Goal: Information Seeking & Learning: Check status

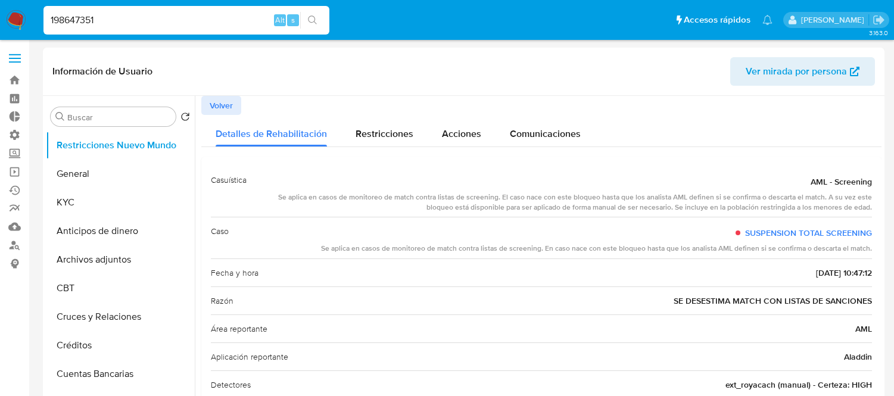
select select "10"
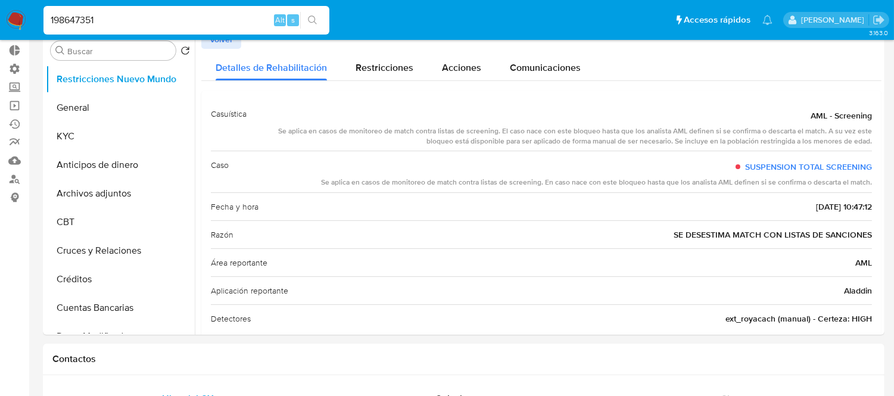
type input "198647351"
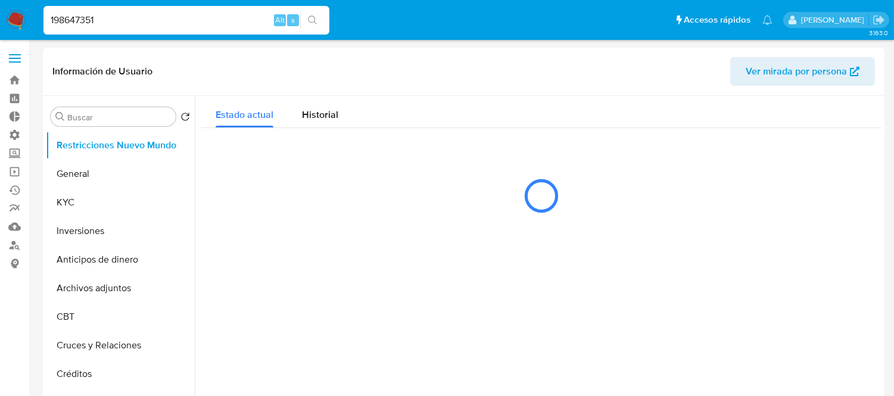
select select "10"
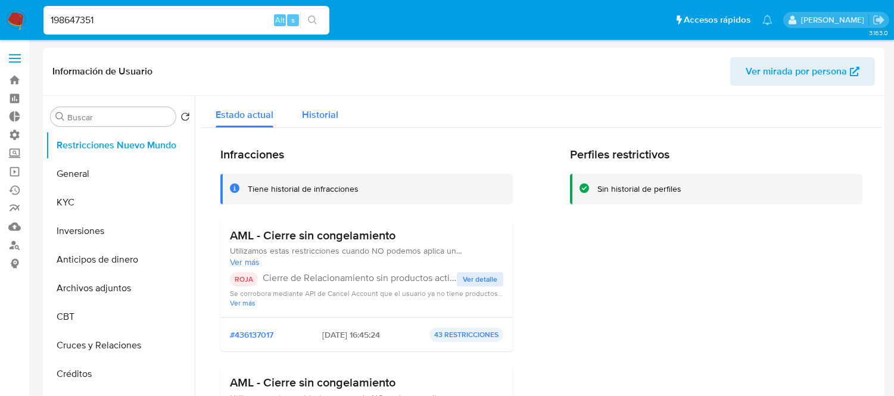
click at [337, 122] on button "Historial" at bounding box center [320, 112] width 65 height 32
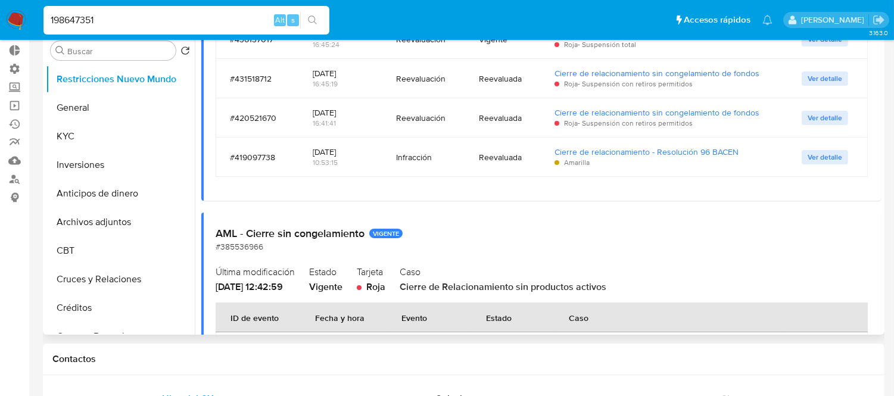
scroll to position [55, 0]
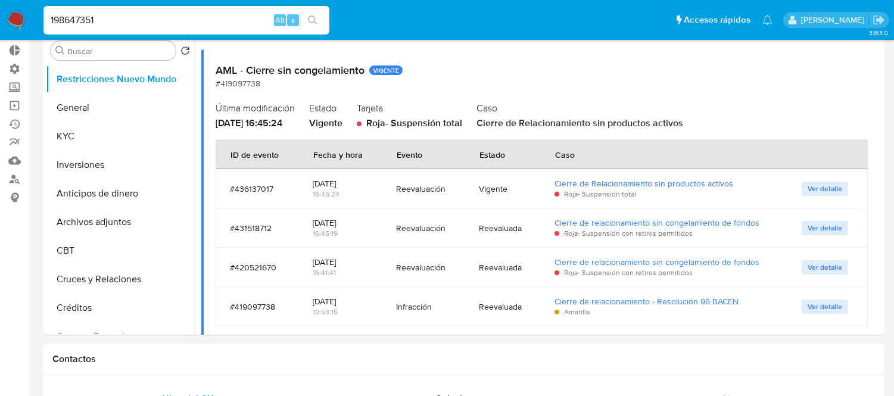
click at [198, 18] on input "198647351" at bounding box center [186, 20] width 286 height 15
paste input "86062598"
type input "186062598"
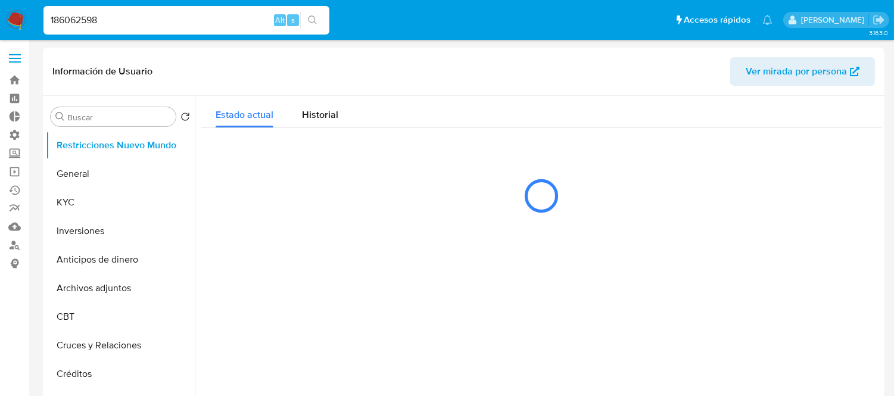
select select "10"
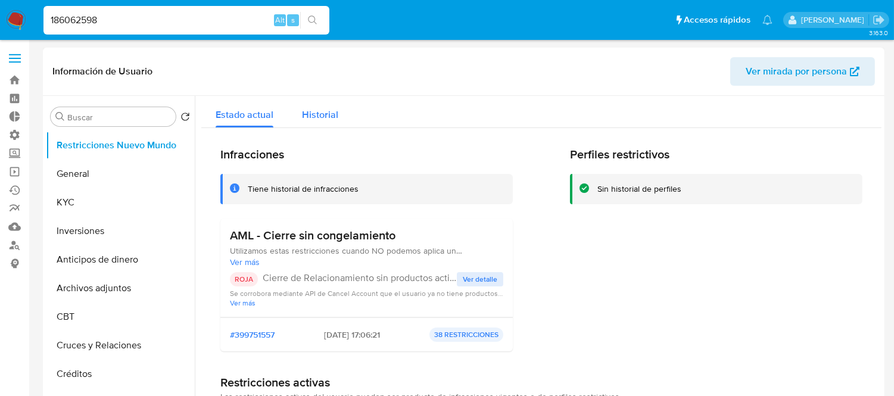
click at [316, 108] on span "Historial" at bounding box center [320, 115] width 36 height 14
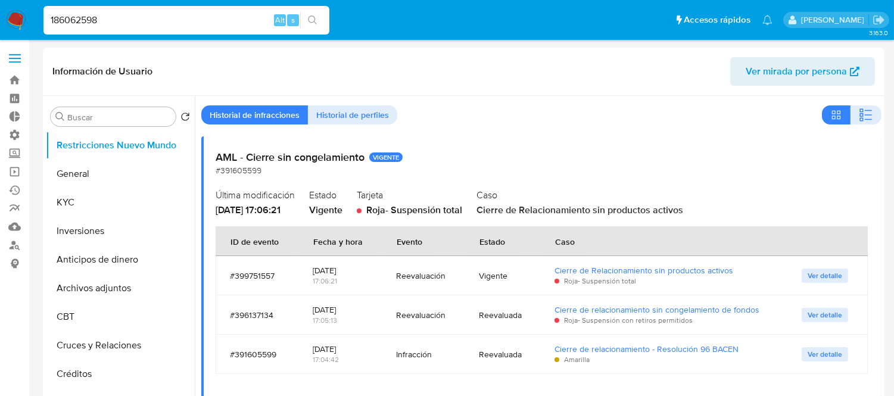
scroll to position [66, 0]
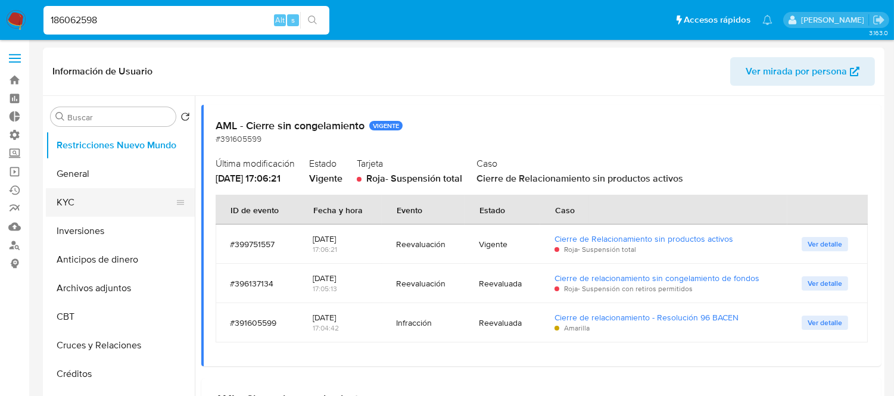
click at [127, 197] on button "KYC" at bounding box center [115, 202] width 139 height 29
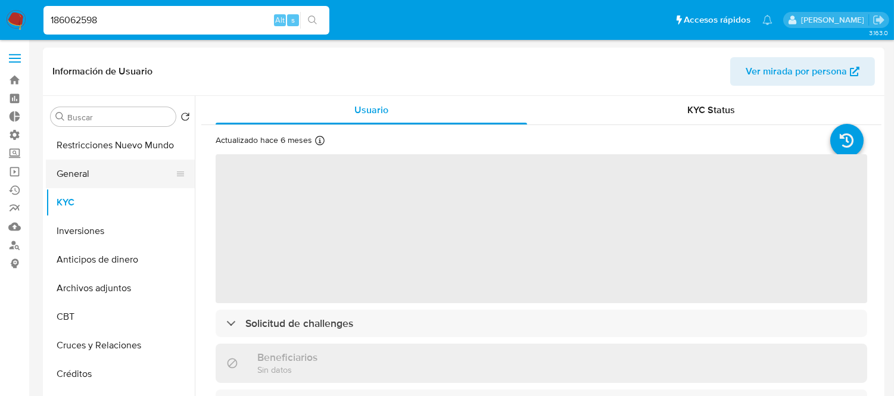
click at [98, 170] on button "General" at bounding box center [115, 174] width 139 height 29
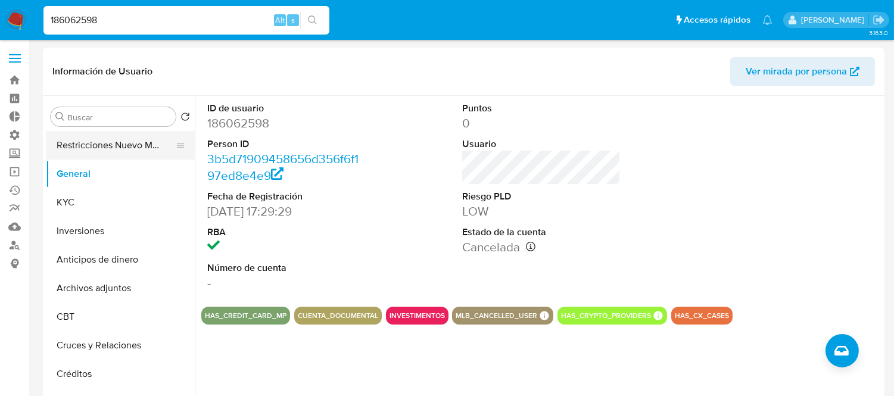
click at [69, 142] on button "Restricciones Nuevo Mundo" at bounding box center [115, 145] width 139 height 29
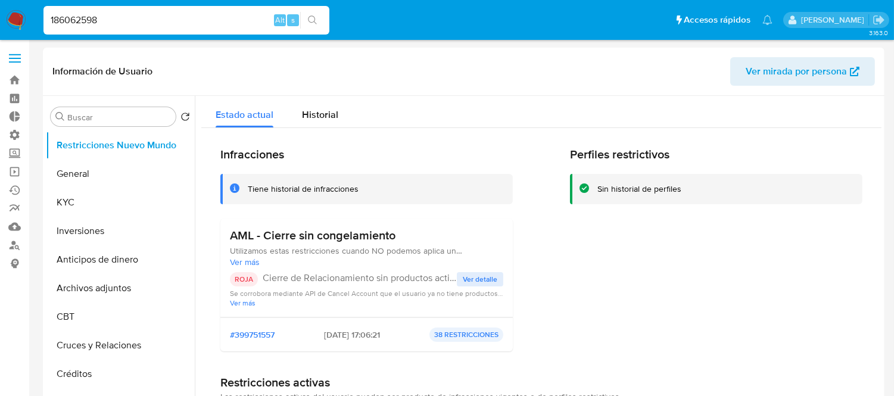
click at [129, 21] on input "186062598" at bounding box center [186, 20] width 286 height 15
paste input "08491321"
type input "108491321"
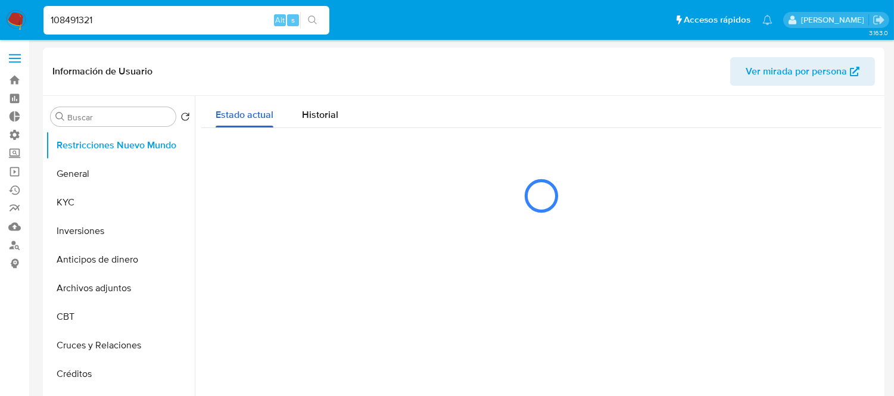
select select "10"
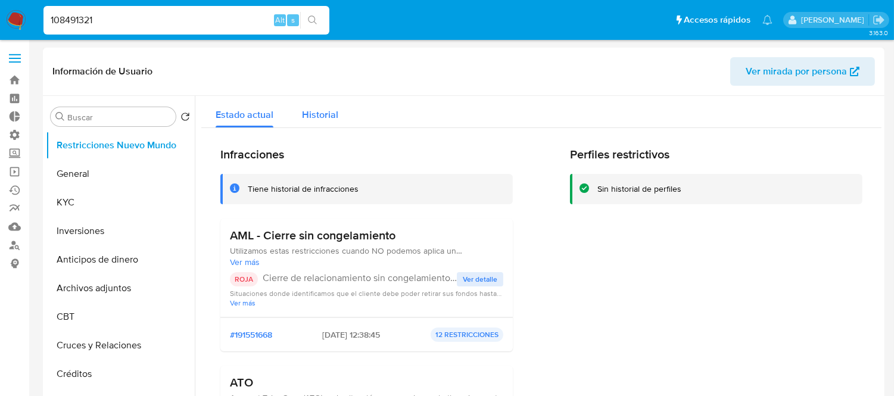
click at [312, 108] on span "Historial" at bounding box center [320, 115] width 36 height 14
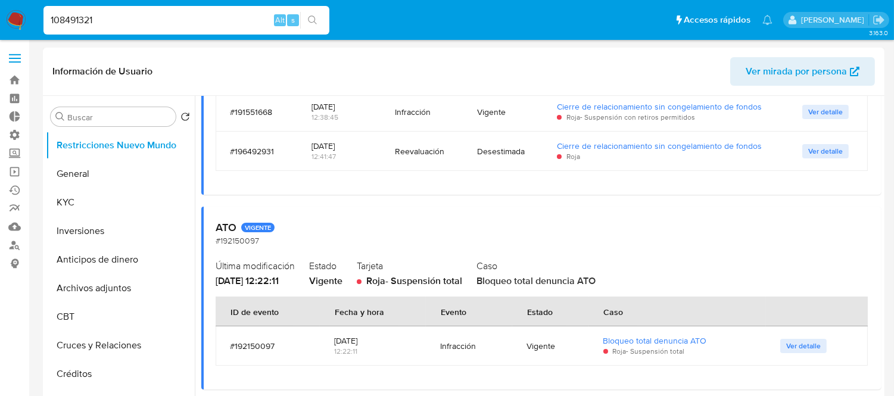
drag, startPoint x: 531, startPoint y: 126, endPoint x: 430, endPoint y: 198, distance: 123.5
click at [430, 198] on div "AML - Cierre sin congelamiento VIGENTE #191551668 Última modificación [DATE] 12…" at bounding box center [541, 216] width 680 height 487
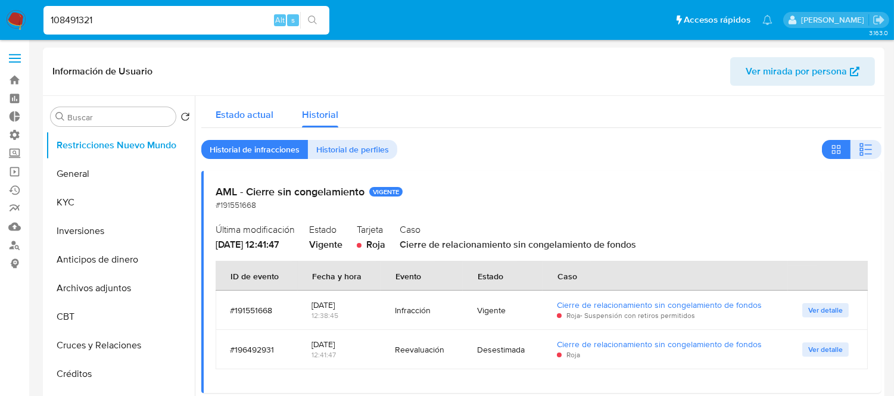
click at [260, 117] on span "Estado actual" at bounding box center [245, 115] width 58 height 14
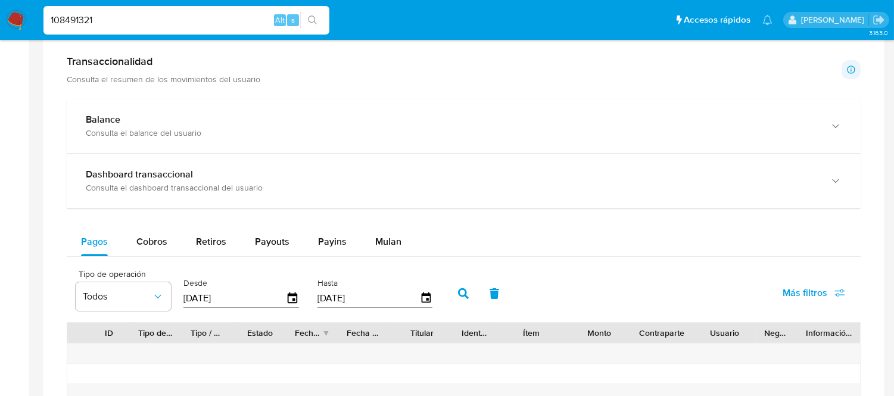
scroll to position [546, 0]
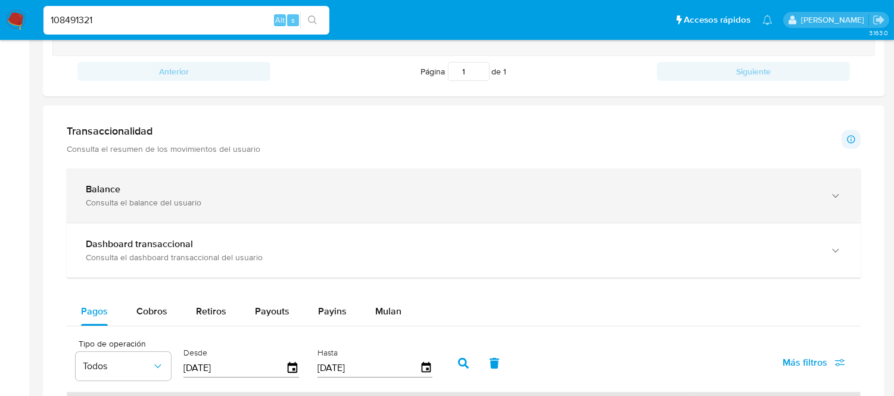
click at [491, 218] on div "Balance Consulta el balance del usuario" at bounding box center [464, 196] width 794 height 54
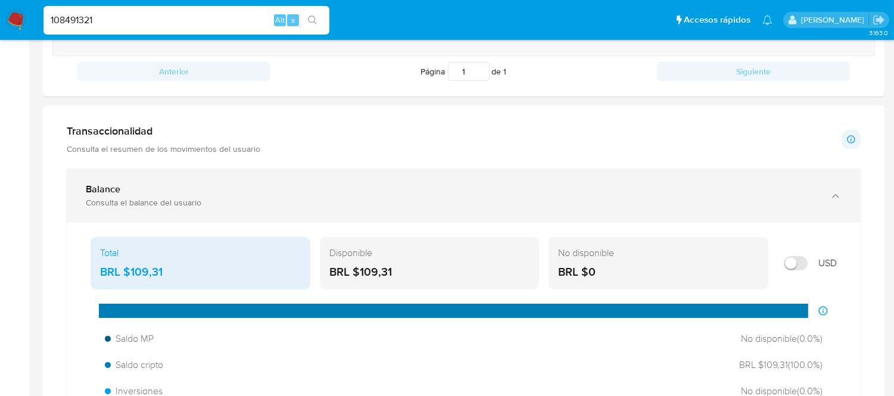
click at [487, 197] on div "Balance Consulta el balance del usuario" at bounding box center [452, 195] width 732 height 24
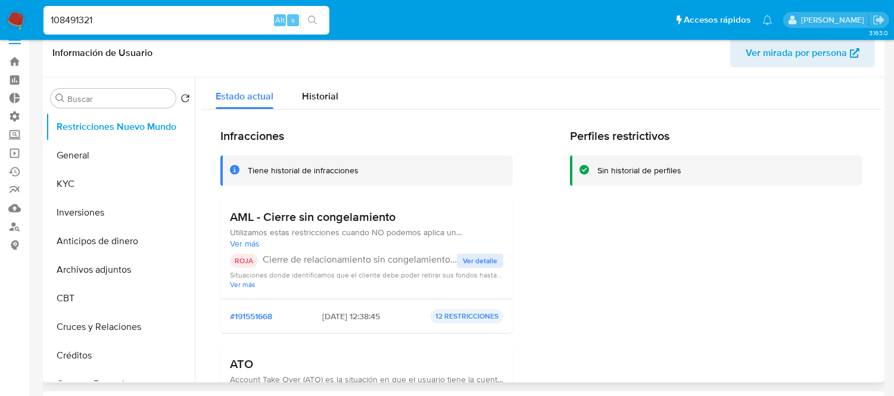
scroll to position [17, 0]
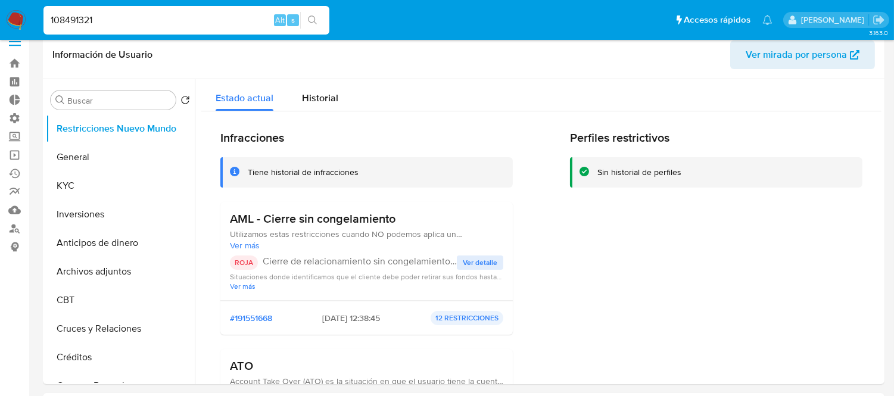
click at [122, 26] on input "108491321" at bounding box center [186, 20] width 286 height 15
paste input "566314837"
type input "566314837"
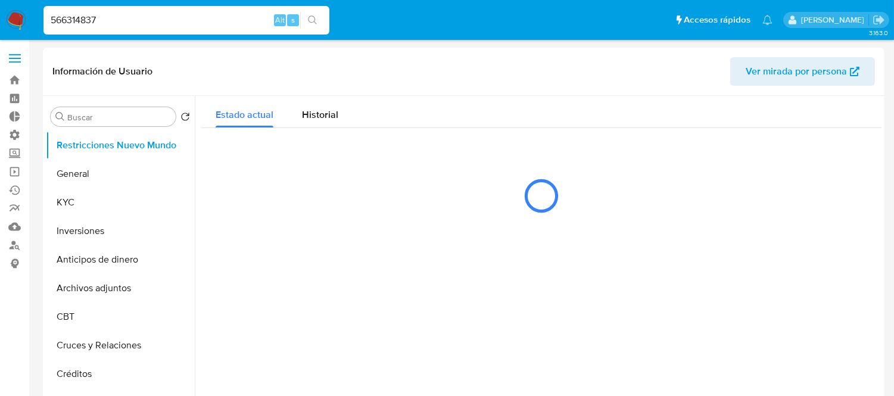
select select "10"
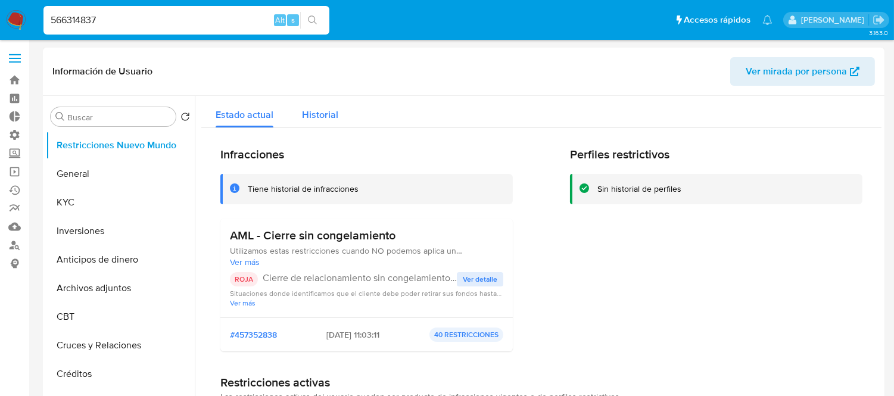
click at [323, 117] on span "Historial" at bounding box center [320, 115] width 36 height 14
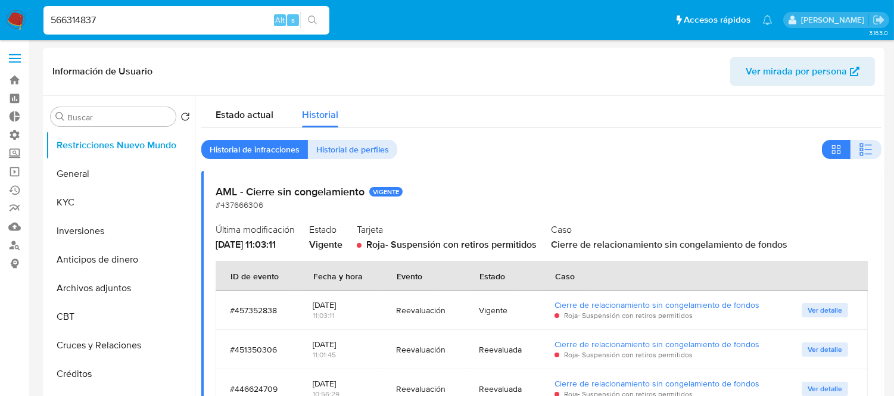
click at [128, 20] on input "566314837" at bounding box center [186, 20] width 286 height 15
paste input "47984412"
type input "47984412"
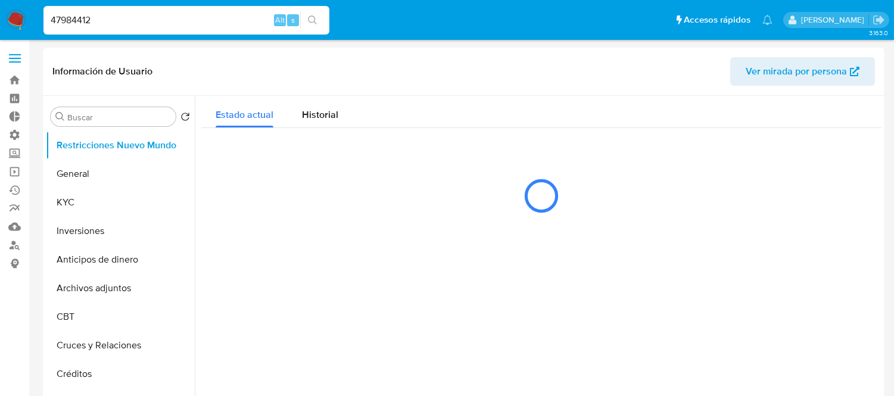
select select "10"
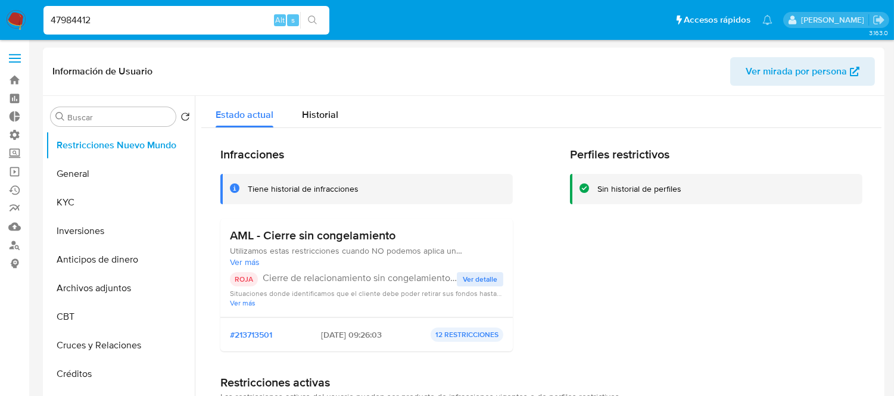
click at [326, 119] on span "Historial" at bounding box center [320, 115] width 36 height 14
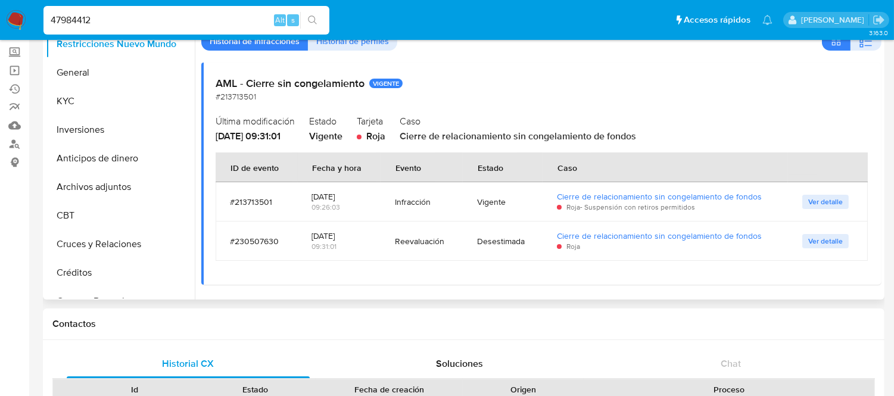
scroll to position [132, 0]
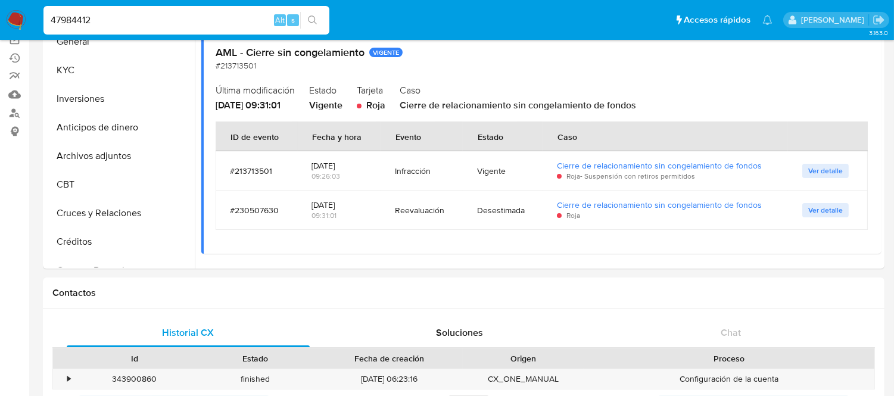
click at [94, 21] on input "47984412" at bounding box center [186, 20] width 286 height 15
paste input "570728225"
type input "570728225"
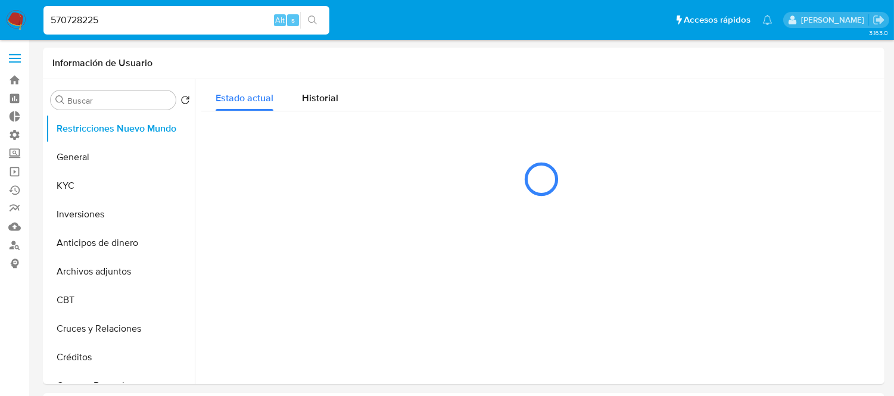
select select "10"
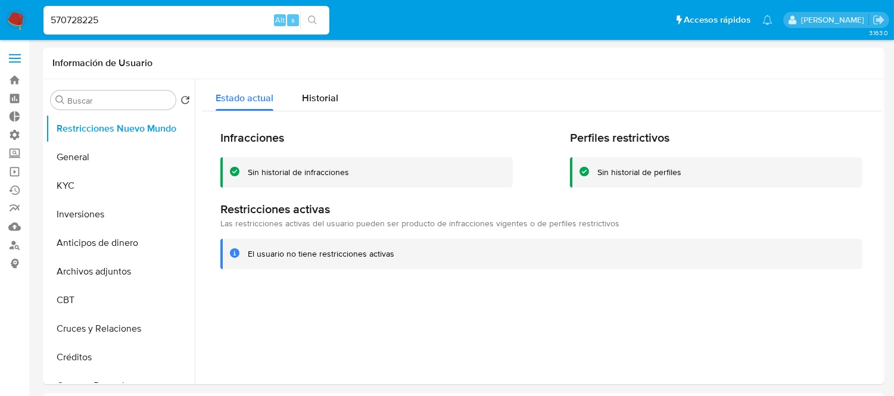
click at [70, 26] on input "570728225" at bounding box center [186, 20] width 286 height 15
paste input "14139467"
type input "14139467"
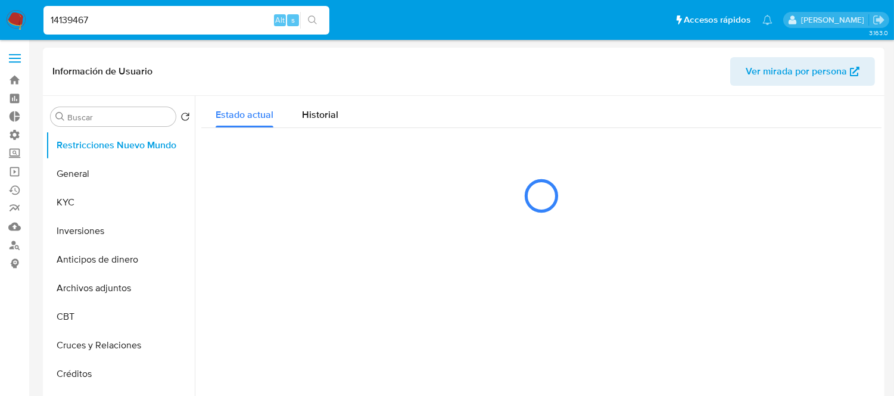
select select "10"
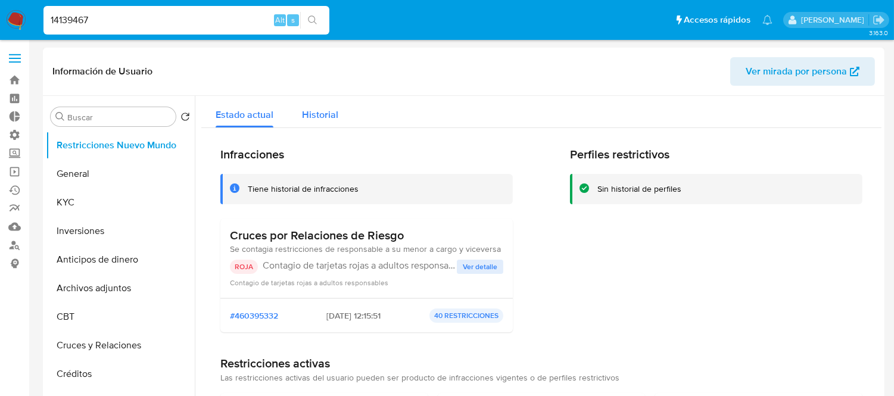
click at [322, 118] on span "Historial" at bounding box center [320, 115] width 36 height 14
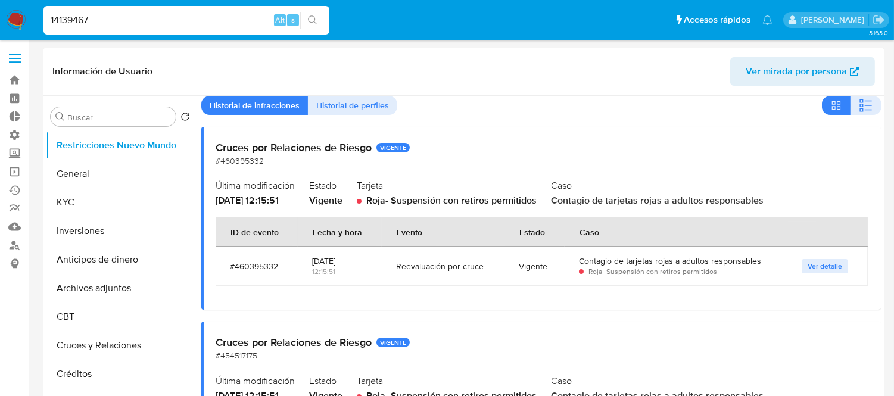
scroll to position [66, 0]
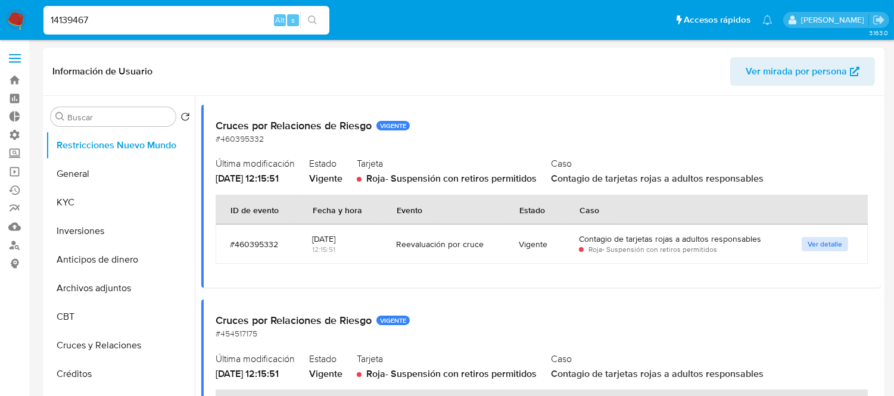
click at [808, 245] on span "Ver detalle" at bounding box center [825, 244] width 35 height 12
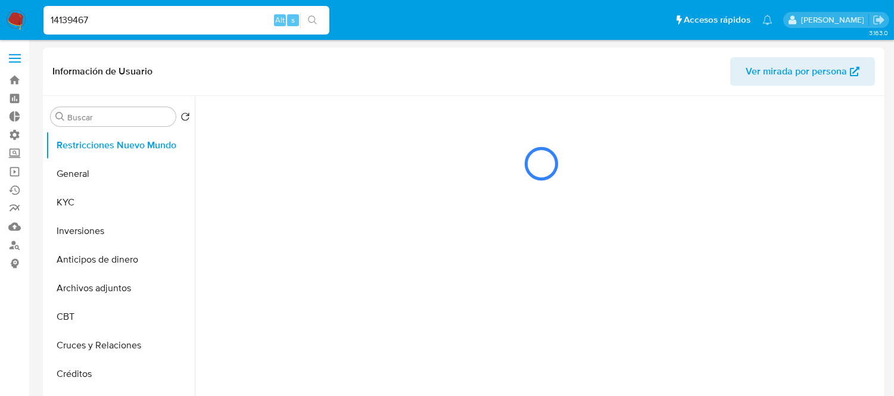
scroll to position [0, 0]
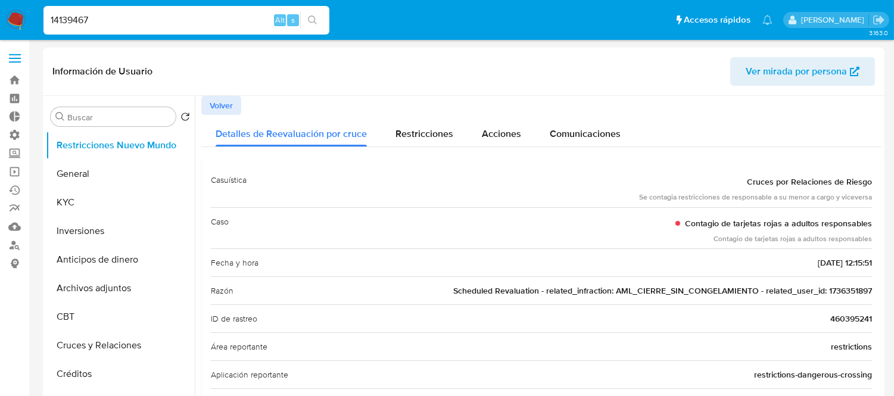
click at [857, 292] on span "Scheduled Revaluation - related_infraction: AML_CIERRE_SIN_CONGELAMIENTO - rela…" at bounding box center [662, 291] width 419 height 12
select select "10"
click at [846, 294] on span "Scheduled Revaluation - related_infraction: AML_CIERRE_SIN_CONGELAMIENTO - rela…" at bounding box center [662, 291] width 419 height 12
click at [733, 269] on div "Fecha y hora 07/10/2025 - 12:15:51" at bounding box center [541, 262] width 661 height 28
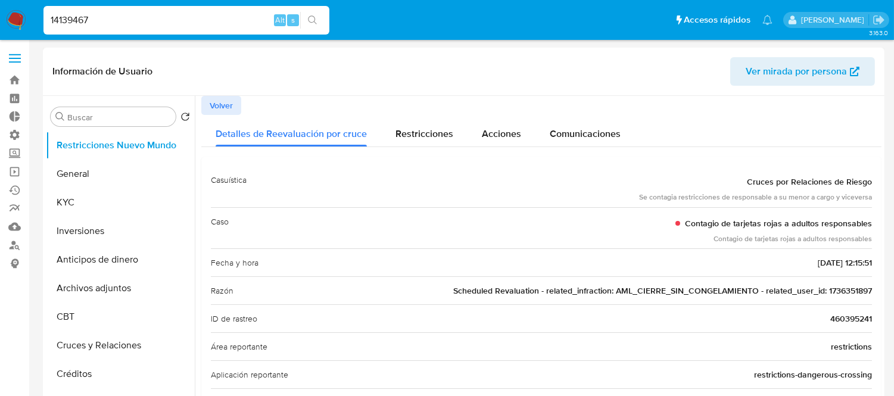
click at [825, 288] on span "Scheduled Revaluation - related_infraction: AML_CIERRE_SIN_CONGELAMIENTO - rela…" at bounding box center [662, 291] width 419 height 12
click at [826, 288] on span "Scheduled Revaluation - related_infraction: AML_CIERRE_SIN_CONGELAMIENTO - rela…" at bounding box center [662, 291] width 419 height 12
click at [189, 11] on div "14139467 Alt s" at bounding box center [186, 20] width 286 height 29
click at [159, 32] on div "14139467 Alt s" at bounding box center [186, 20] width 286 height 29
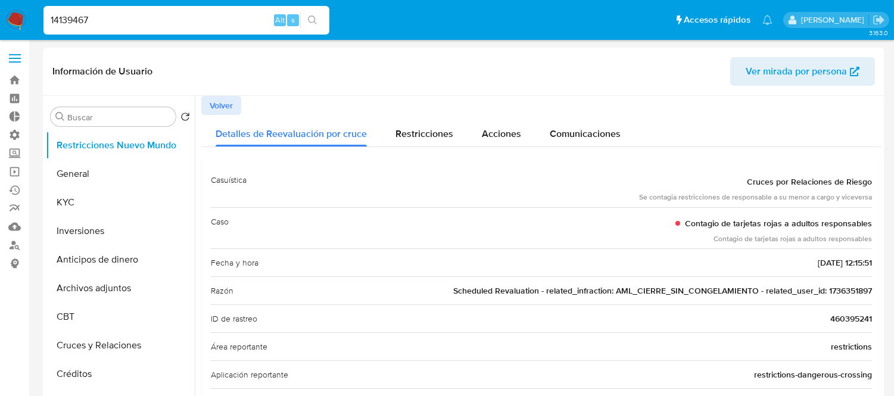
click at [152, 26] on input "14139467" at bounding box center [186, 20] width 286 height 15
paste input "487331514"
type input "487331514"
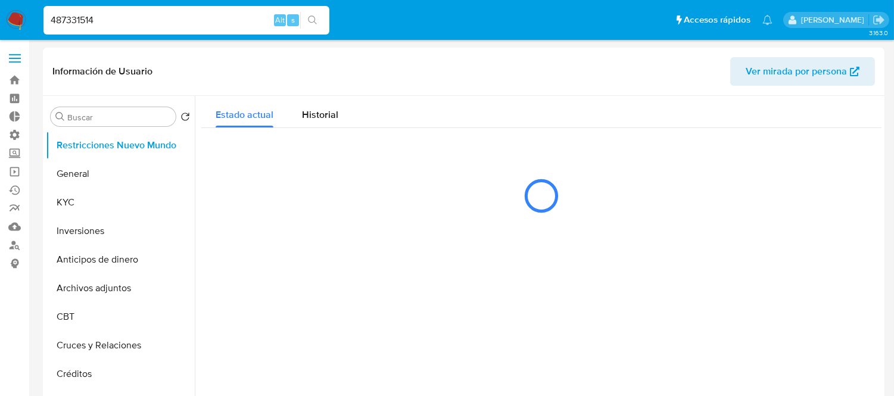
select select "10"
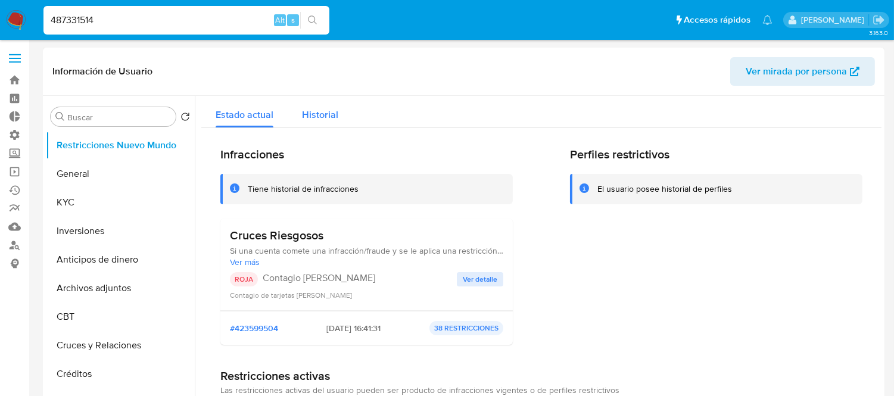
click at [330, 119] on span "Historial" at bounding box center [320, 115] width 36 height 14
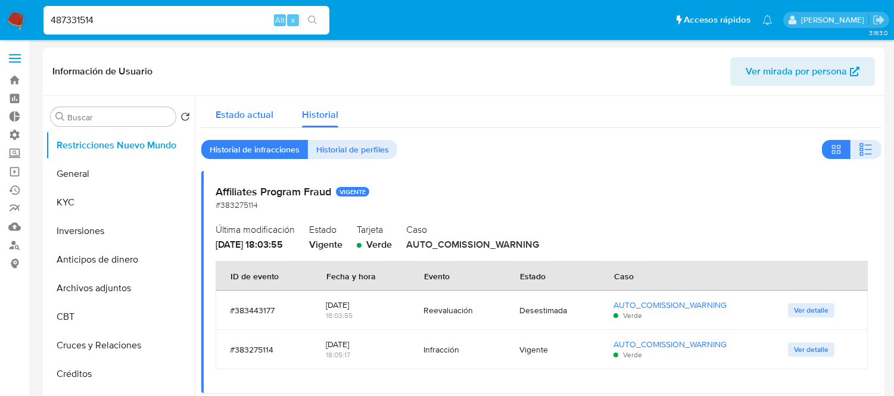
click at [233, 111] on span "Estado actual" at bounding box center [245, 115] width 58 height 14
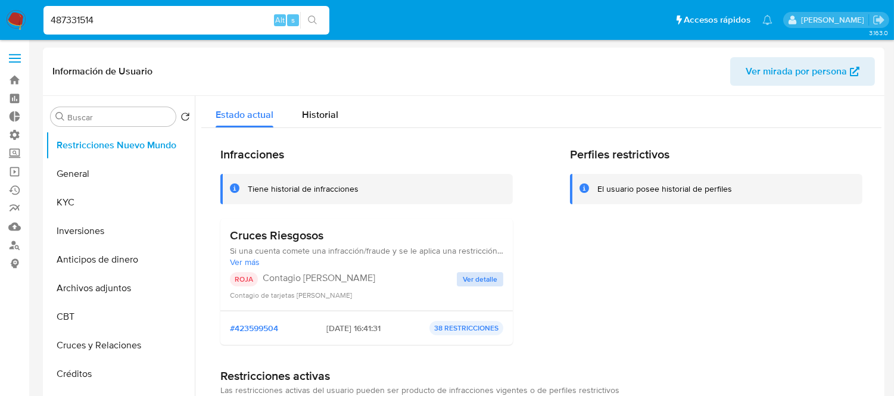
click at [471, 274] on span "Ver detalle" at bounding box center [480, 279] width 35 height 12
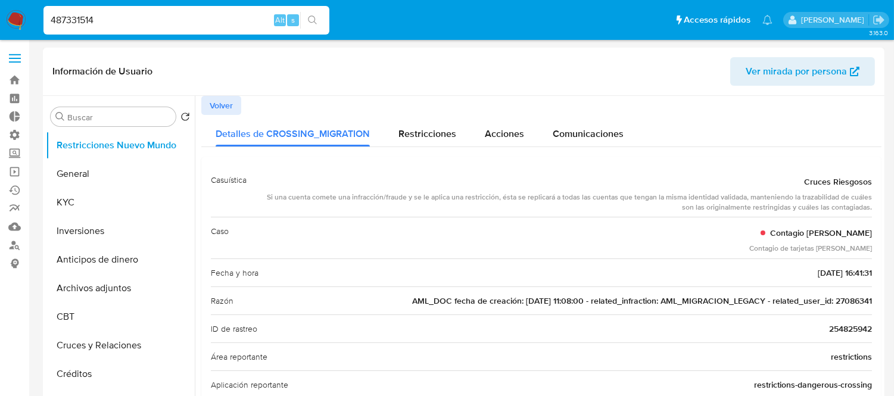
click at [832, 296] on span "AML_DOC fecha de creación: 25/10/2019 11:08:00 - related_infraction: AML_MIGRAC…" at bounding box center [642, 301] width 460 height 12
